Goal: Task Accomplishment & Management: Use online tool/utility

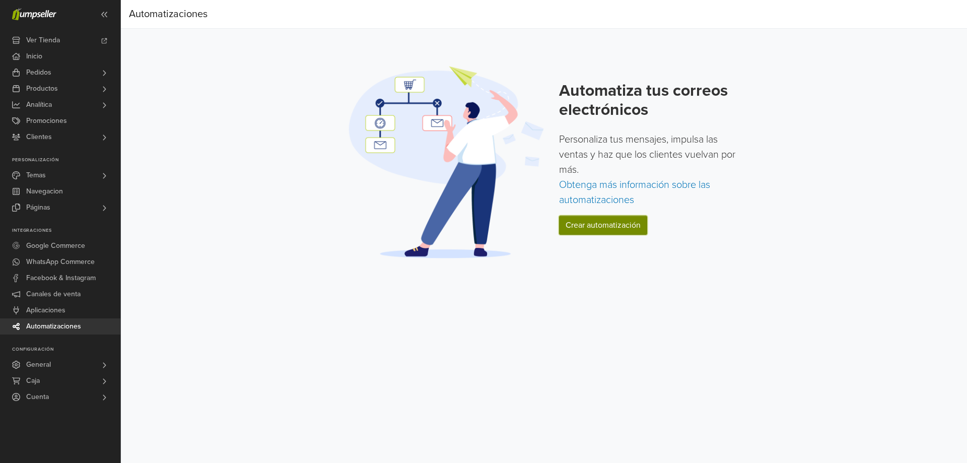
click at [600, 234] on link "Crear automatización" at bounding box center [603, 225] width 88 height 19
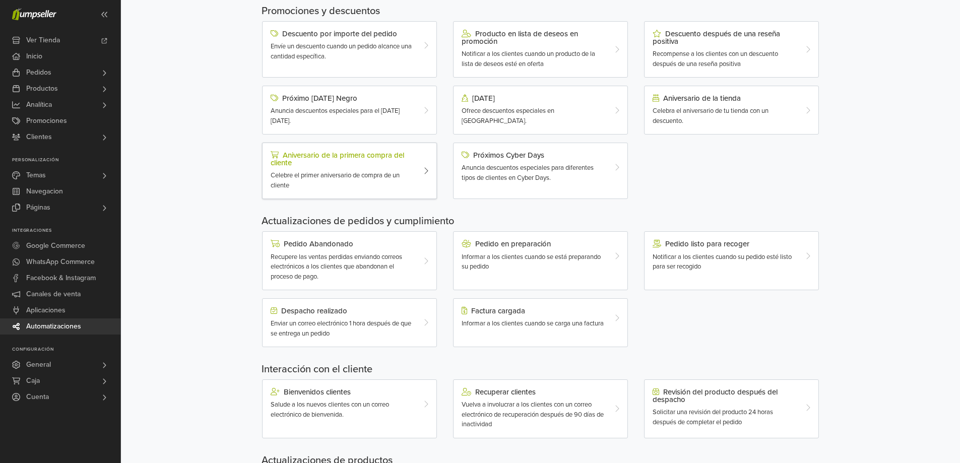
scroll to position [101, 0]
click at [611, 324] on div "Factura cargada Informar a los clientes cuando se carga una factura" at bounding box center [533, 317] width 159 height 22
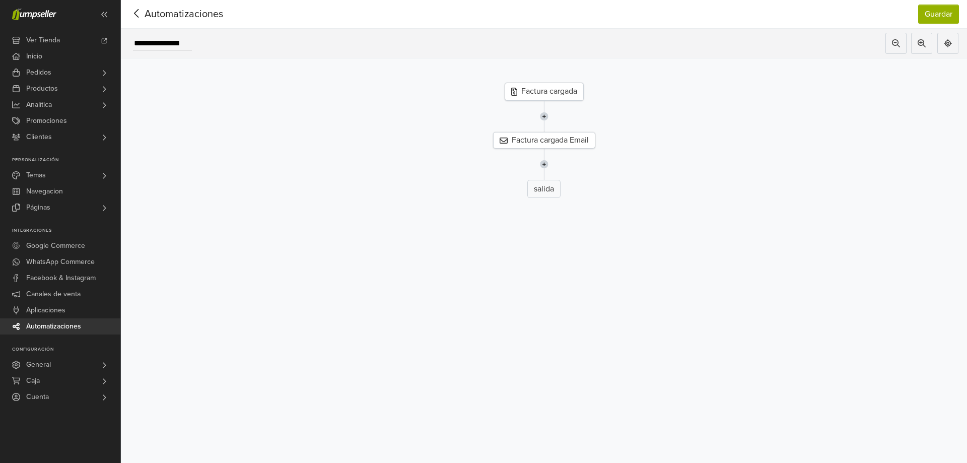
click at [543, 96] on div "Factura cargada" at bounding box center [544, 92] width 79 height 18
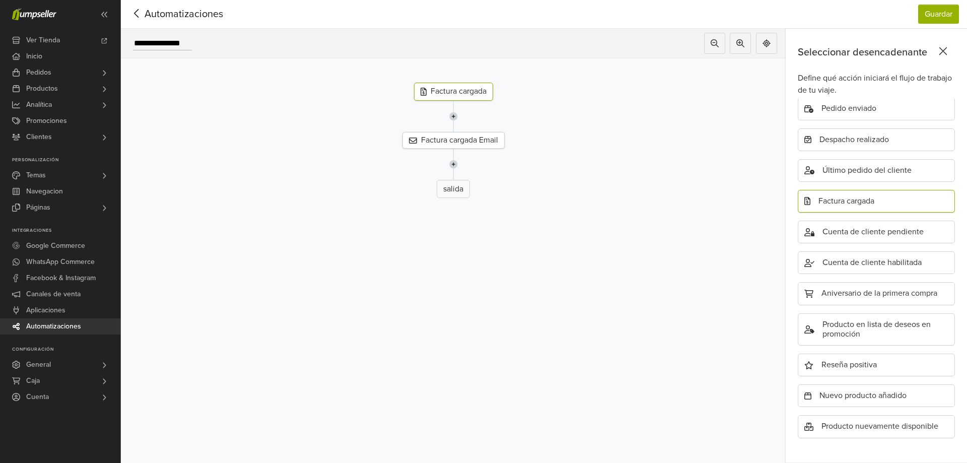
scroll to position [231, 0]
click at [455, 139] on div "Factura cargada Email" at bounding box center [453, 140] width 102 height 17
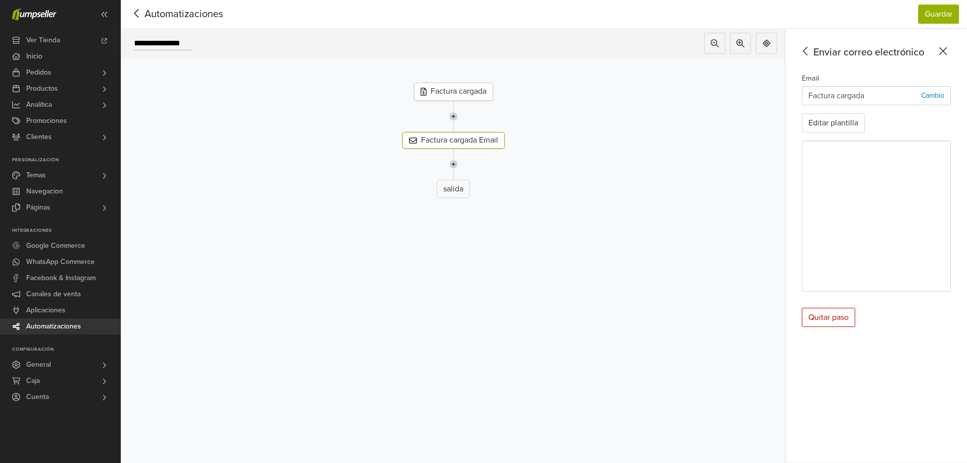
click at [453, 190] on div "salida" at bounding box center [453, 189] width 33 height 18
click at [456, 92] on div "Factura cargada" at bounding box center [453, 92] width 79 height 18
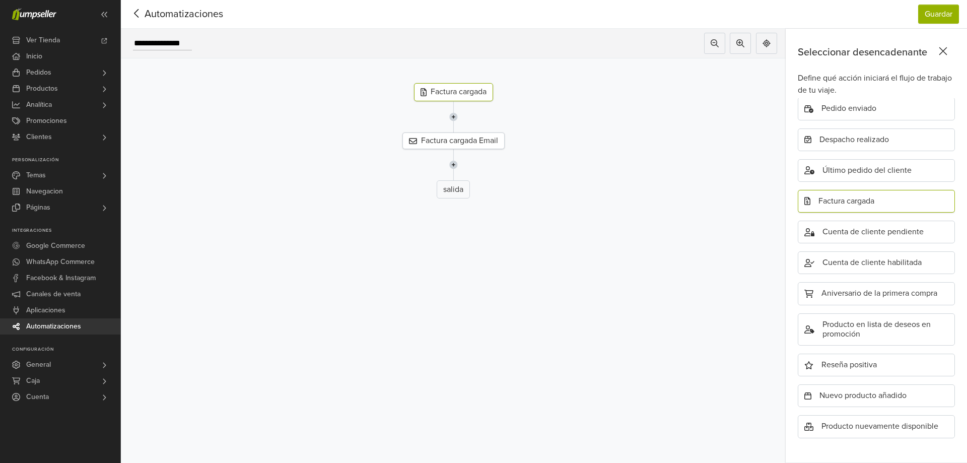
click at [858, 191] on div "Factura cargada" at bounding box center [876, 201] width 157 height 23
click at [467, 144] on div "Factura cargada Email" at bounding box center [453, 140] width 102 height 17
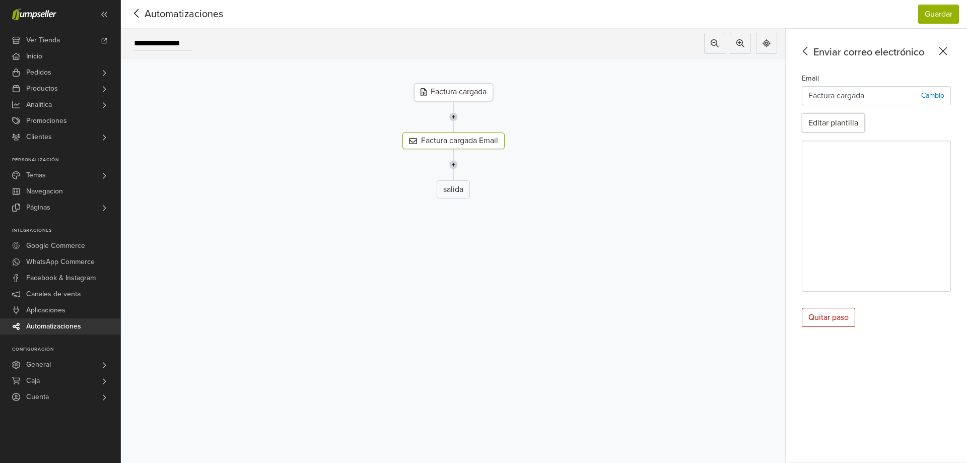
click at [816, 123] on button "Editar plantilla" at bounding box center [833, 122] width 63 height 19
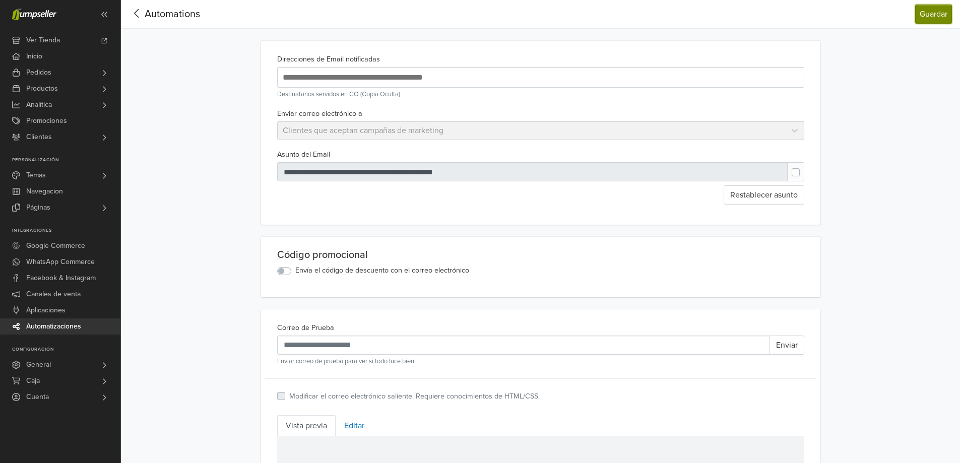
click at [936, 20] on button "Guardar" at bounding box center [933, 14] width 37 height 19
click at [144, 16] on icon at bounding box center [137, 13] width 16 height 13
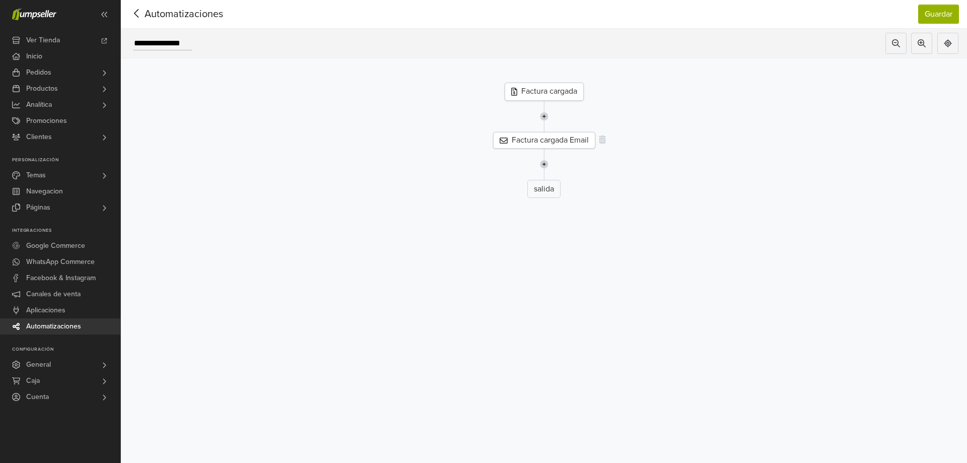
click at [566, 141] on div "Factura cargada Email" at bounding box center [544, 140] width 102 height 17
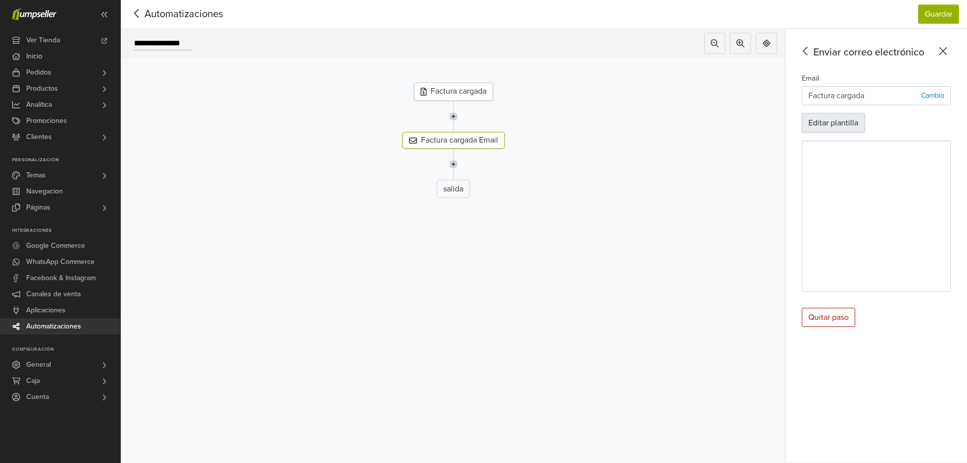
click at [830, 118] on button "Editar plantilla" at bounding box center [833, 122] width 63 height 19
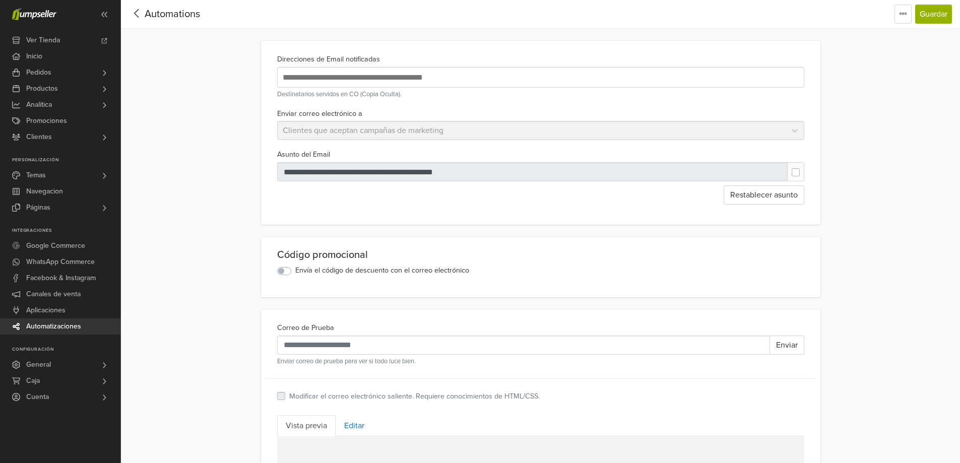
click at [803, 167] on label at bounding box center [803, 167] width 0 height 0
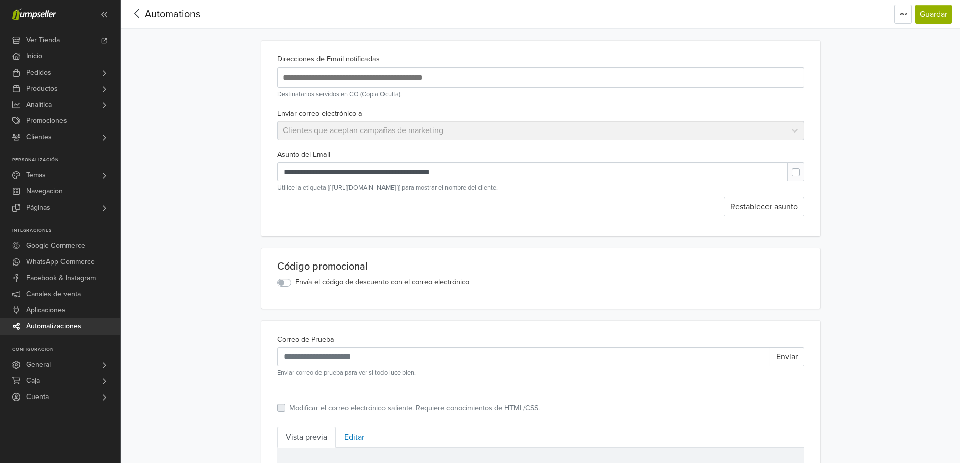
click at [803, 167] on label at bounding box center [803, 167] width 0 height 0
type input "**********"
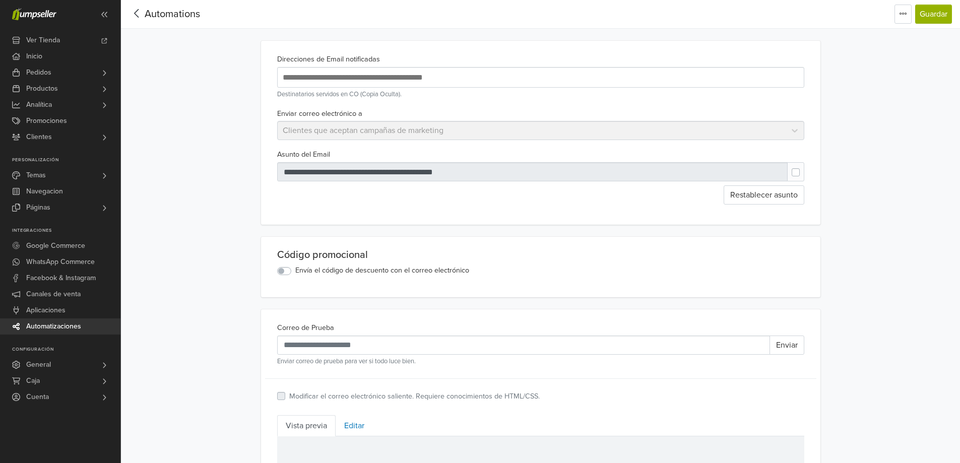
click at [156, 15] on span "Automations" at bounding box center [172, 14] width 55 height 12
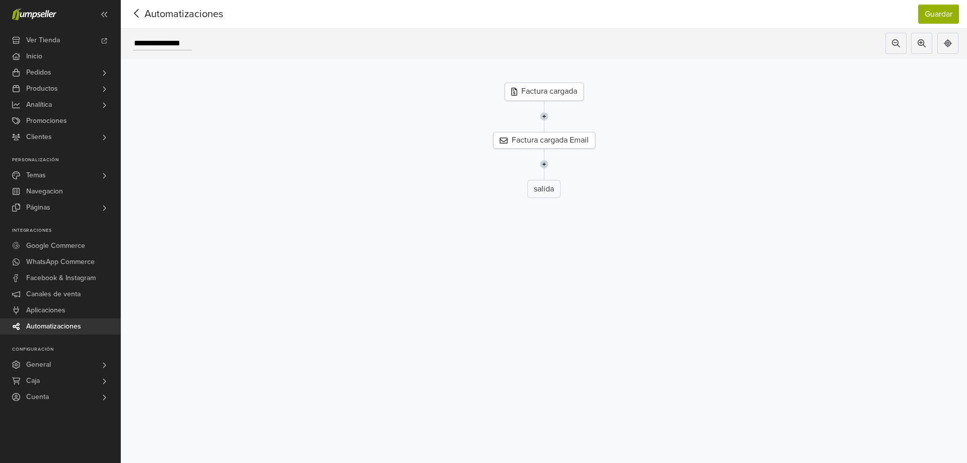
click at [163, 15] on span "Automatizaciones" at bounding box center [168, 14] width 79 height 15
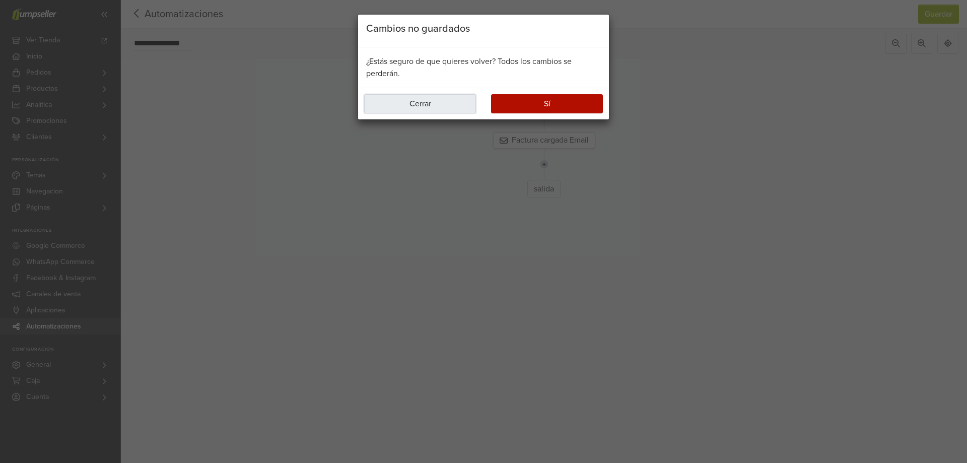
click at [462, 108] on button "Cerrar" at bounding box center [420, 103] width 112 height 19
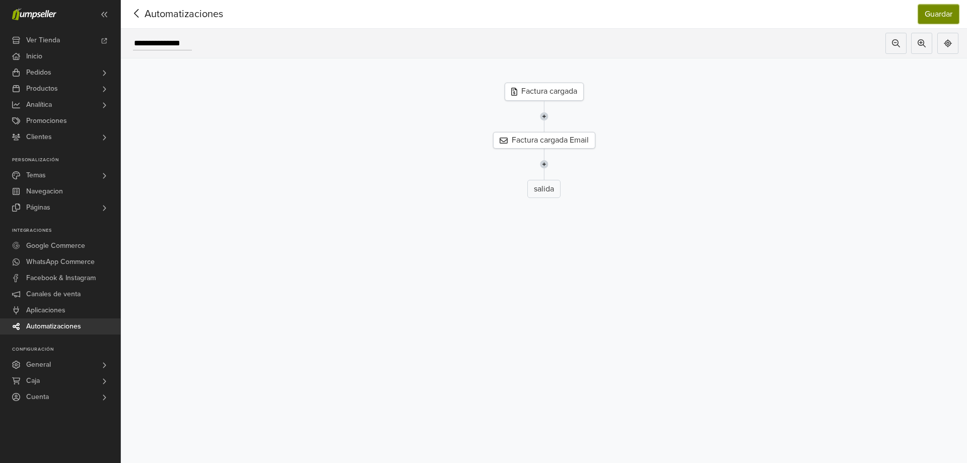
click at [939, 16] on button "Guardar" at bounding box center [938, 14] width 41 height 19
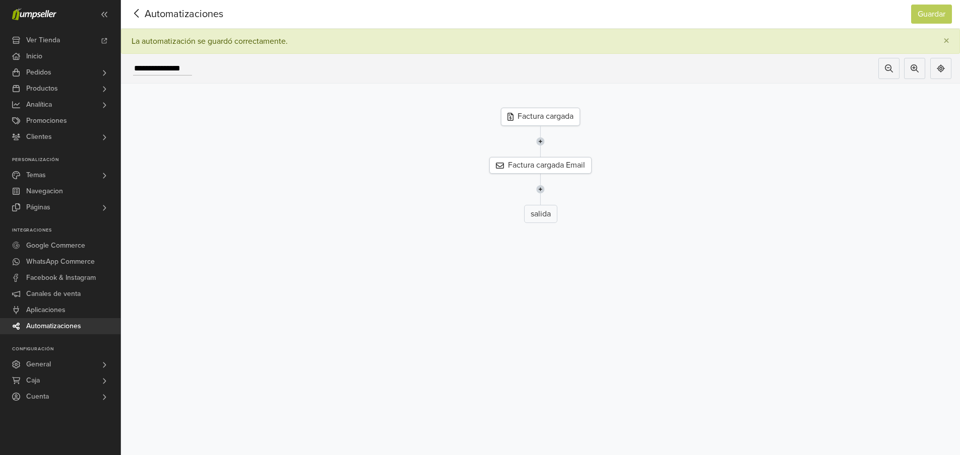
click at [139, 18] on icon at bounding box center [137, 13] width 16 height 13
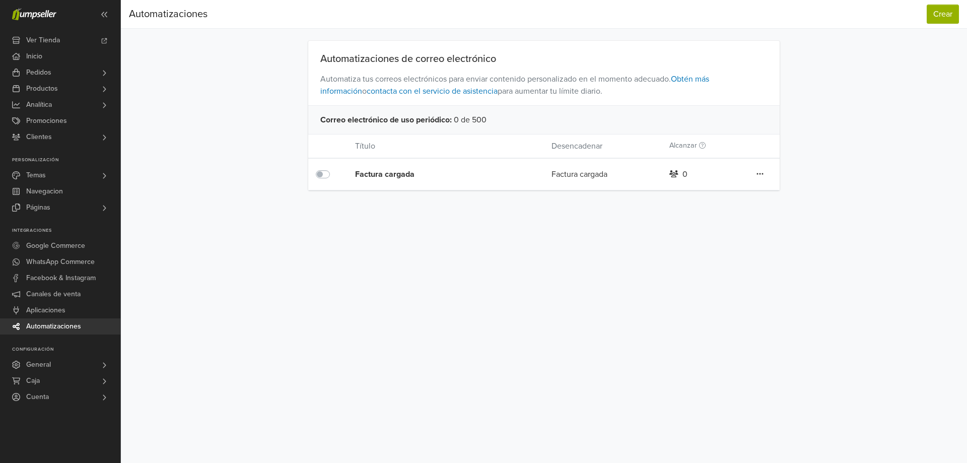
click at [761, 175] on icon at bounding box center [760, 174] width 7 height 8
click at [843, 173] on div "Automatizaciones Crear Automatizaciones Crear Automatizaciones de correo electr…" at bounding box center [544, 95] width 846 height 190
click at [947, 16] on button "Crear" at bounding box center [943, 14] width 32 height 19
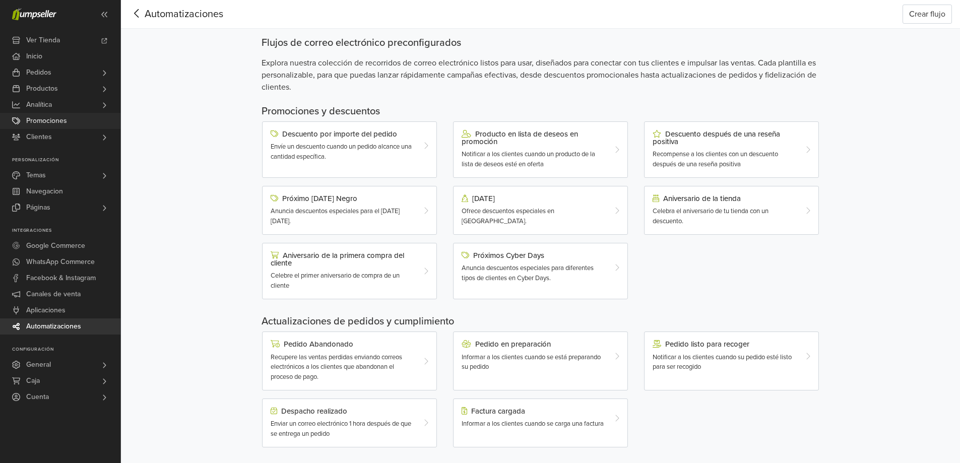
click at [72, 125] on link "Promociones" at bounding box center [60, 121] width 120 height 16
